Goal: Obtain resource: Download file/media

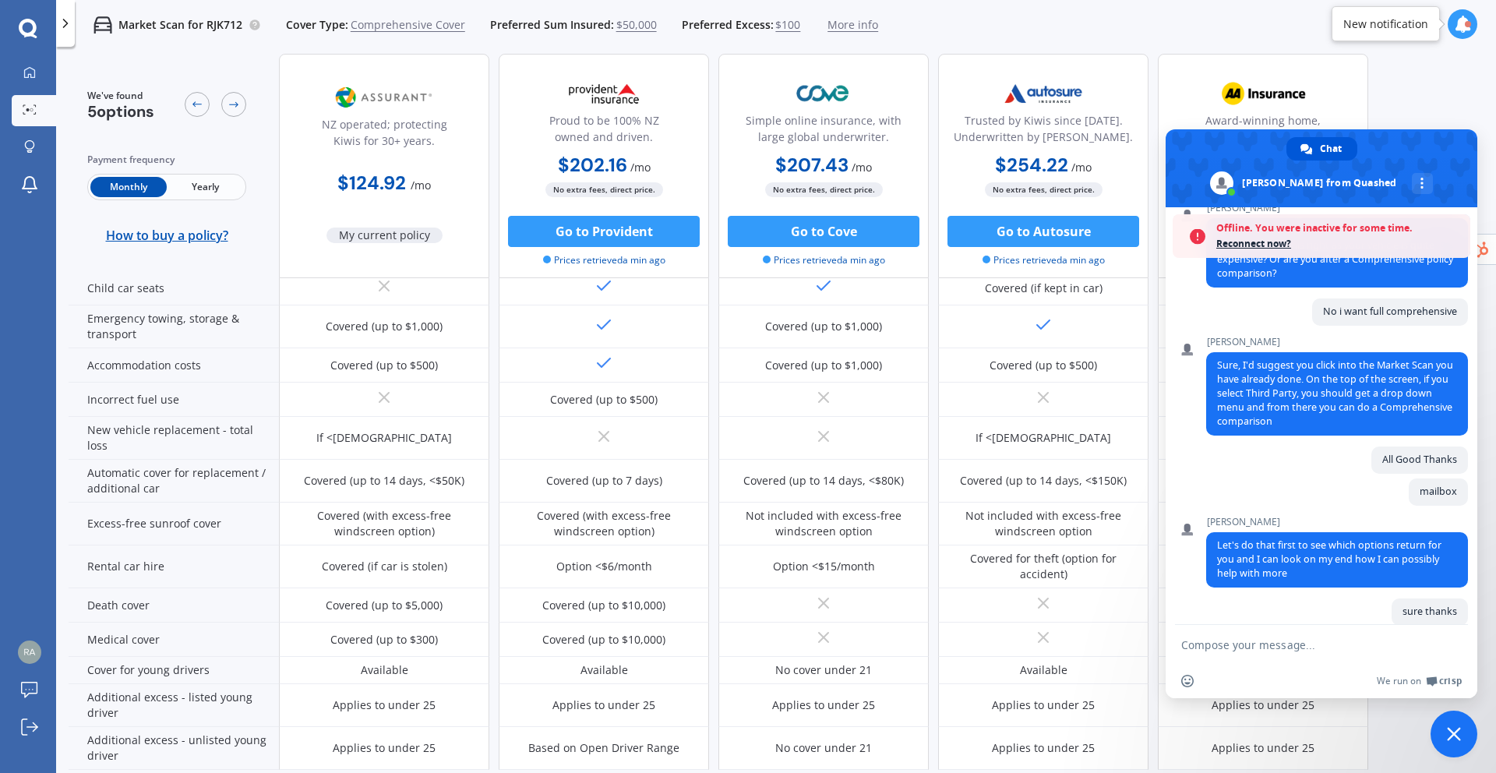
scroll to position [634, 0]
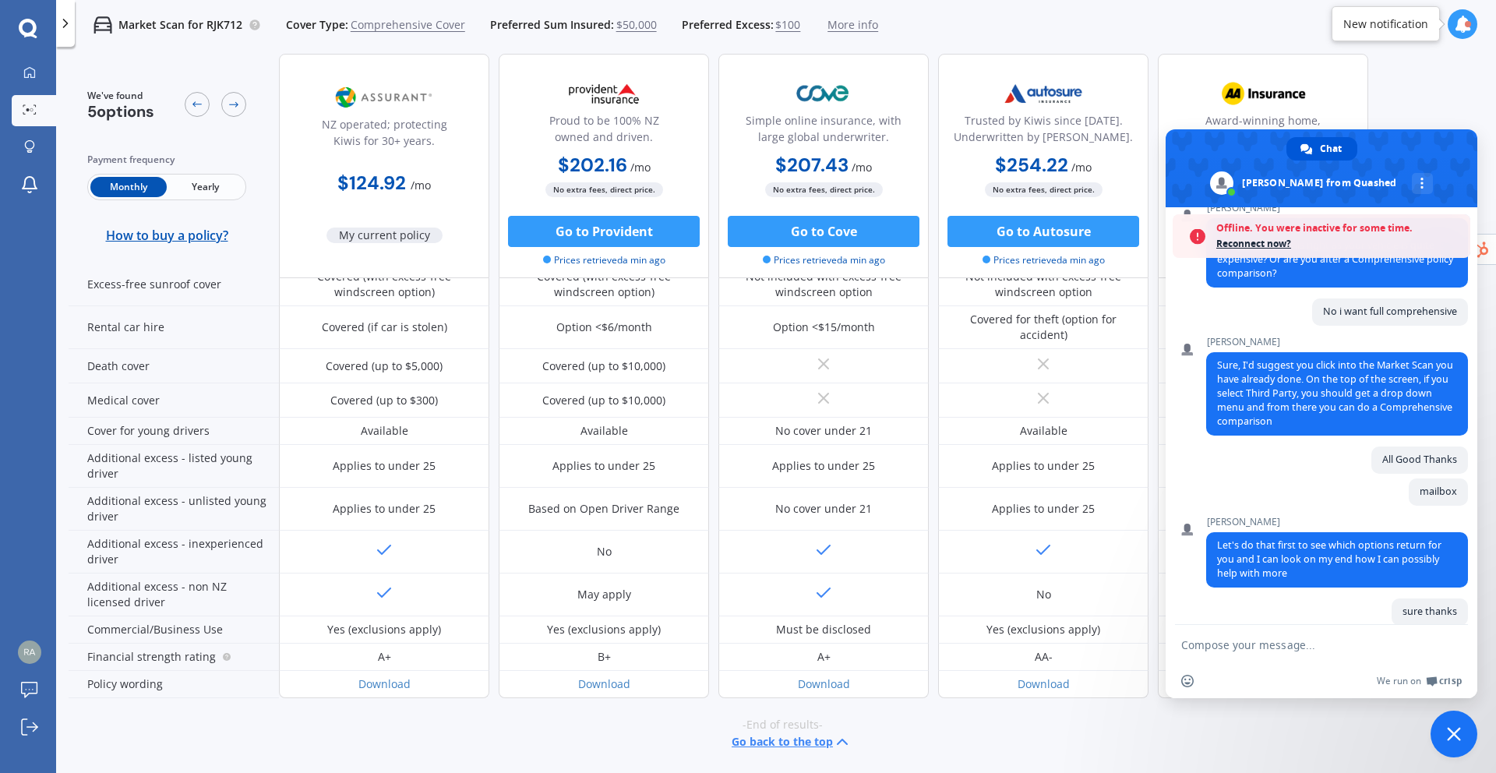
click at [417, 213] on div "My current policy" at bounding box center [385, 222] width 116 height 44
click at [367, 164] on div "$124.92 / mo" at bounding box center [384, 177] width 210 height 44
click at [382, 238] on span "My current policy" at bounding box center [385, 236] width 116 height 16
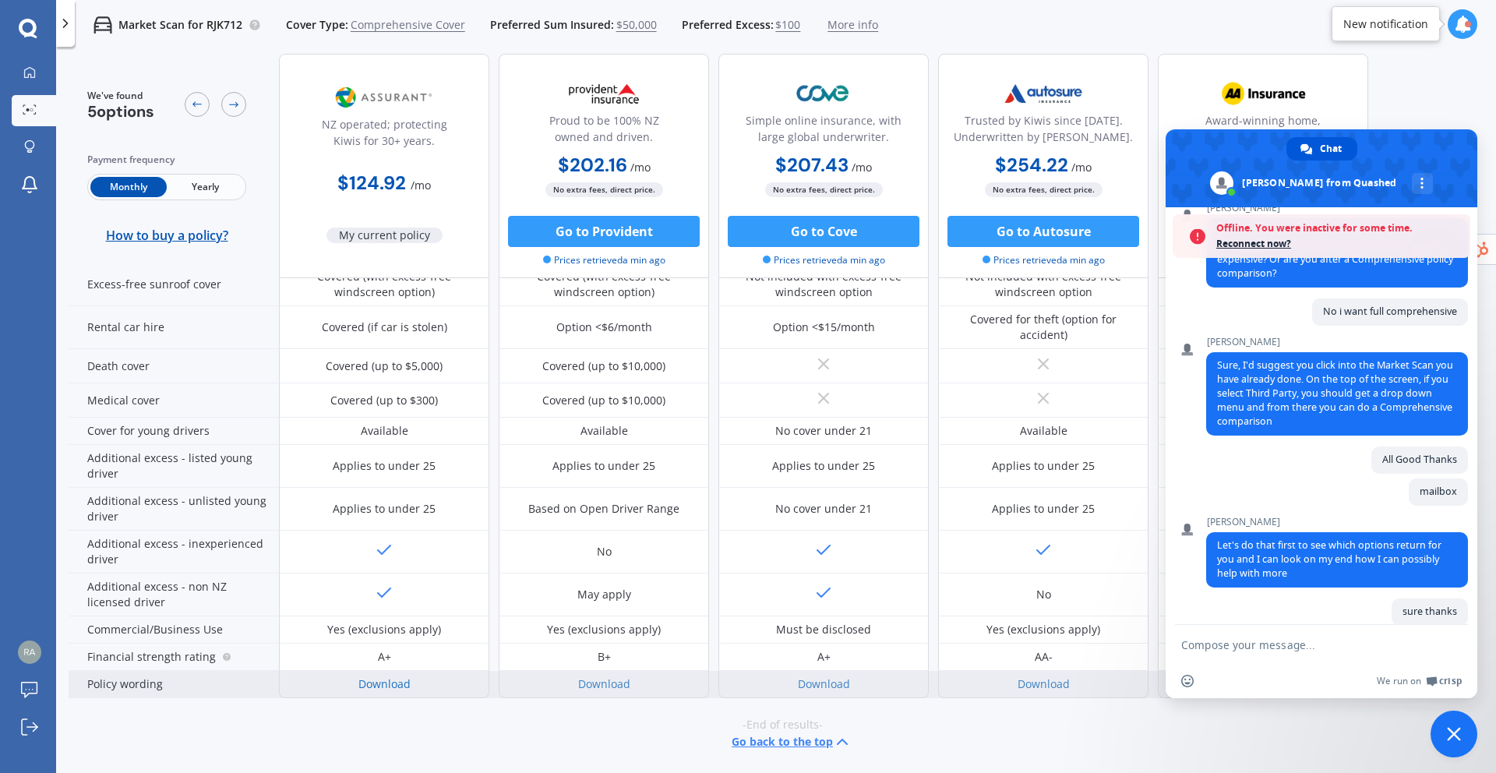
click at [397, 680] on link "Download" at bounding box center [385, 683] width 52 height 15
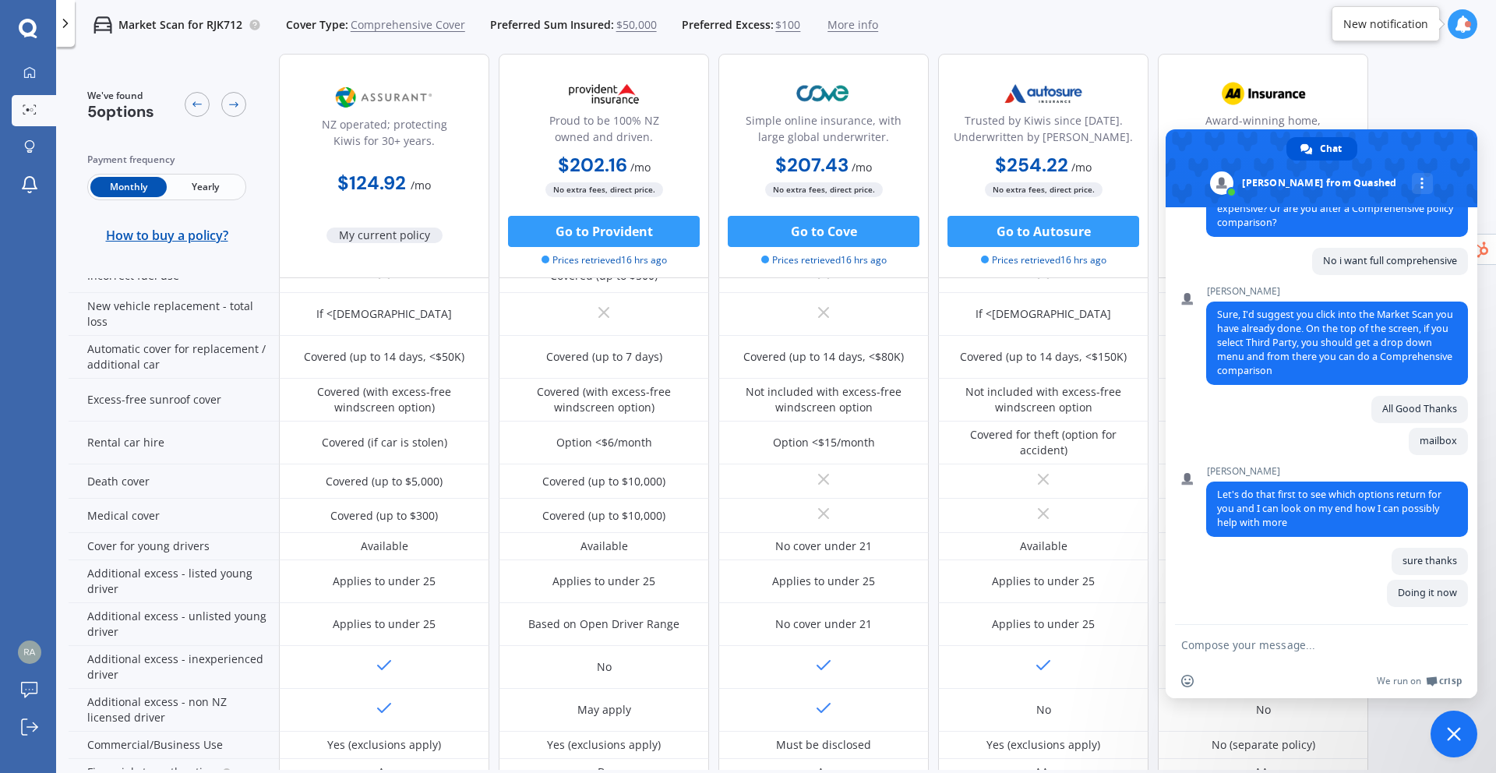
scroll to position [634, 0]
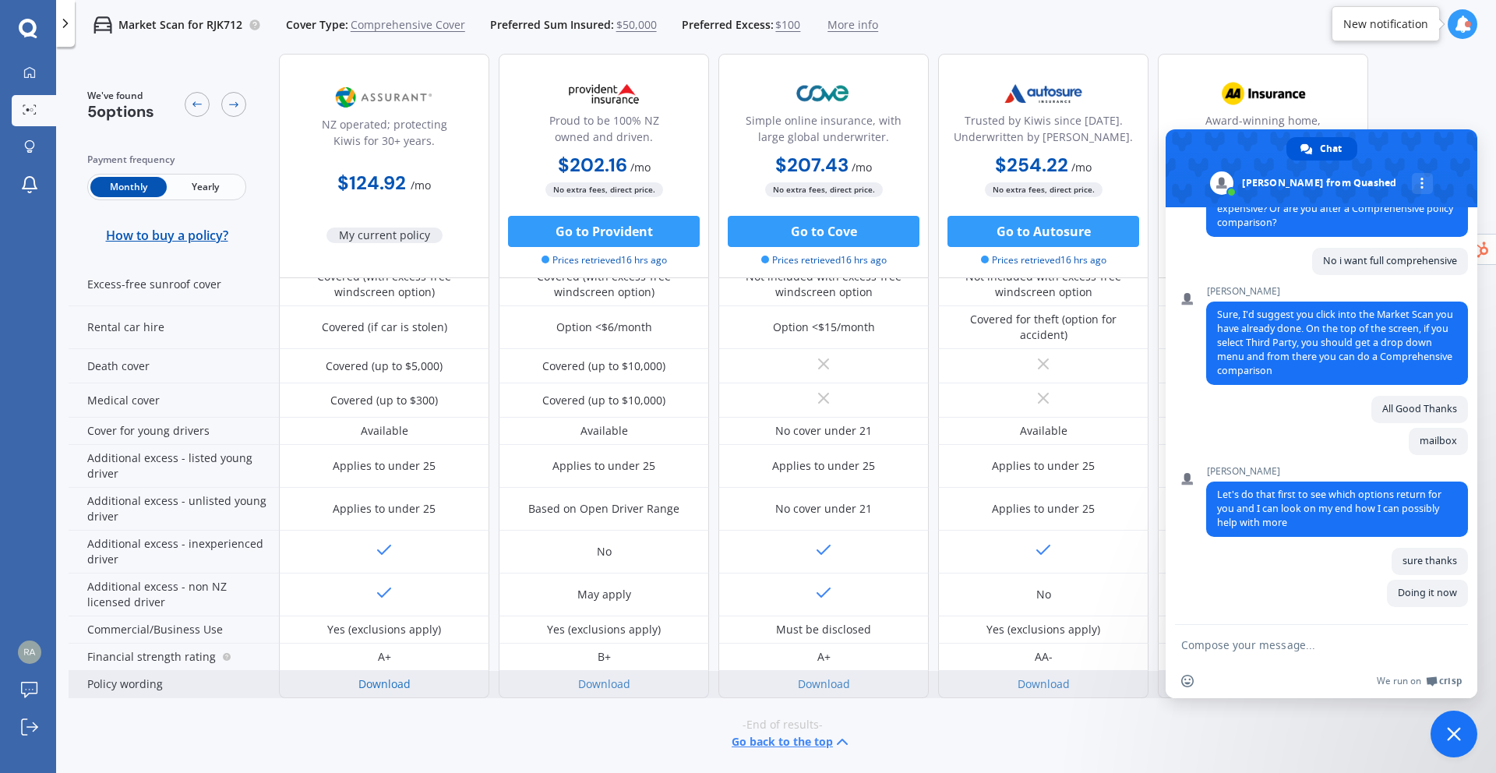
click at [390, 687] on link "Download" at bounding box center [385, 683] width 52 height 15
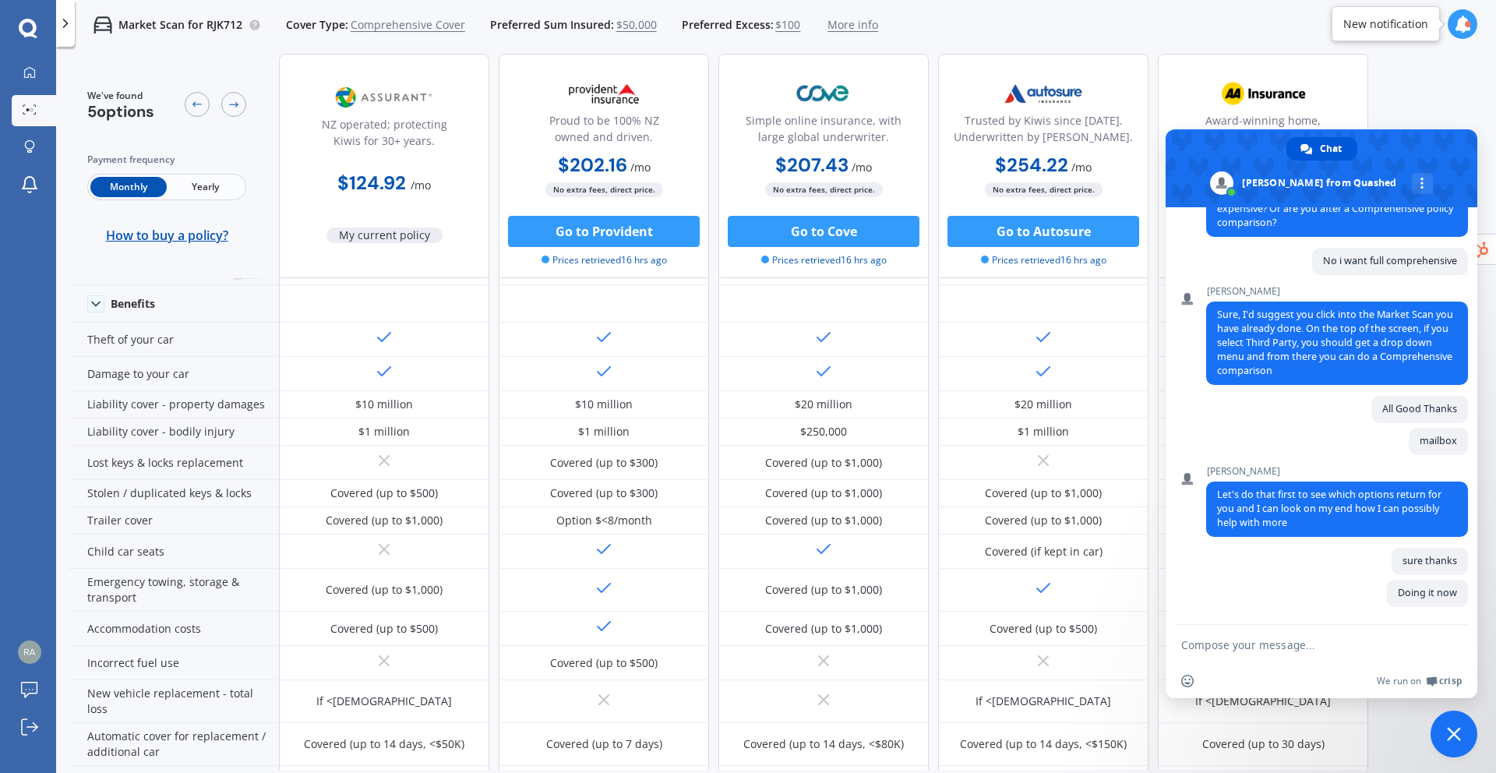
scroll to position [0, 0]
